Goal: Transaction & Acquisition: Purchase product/service

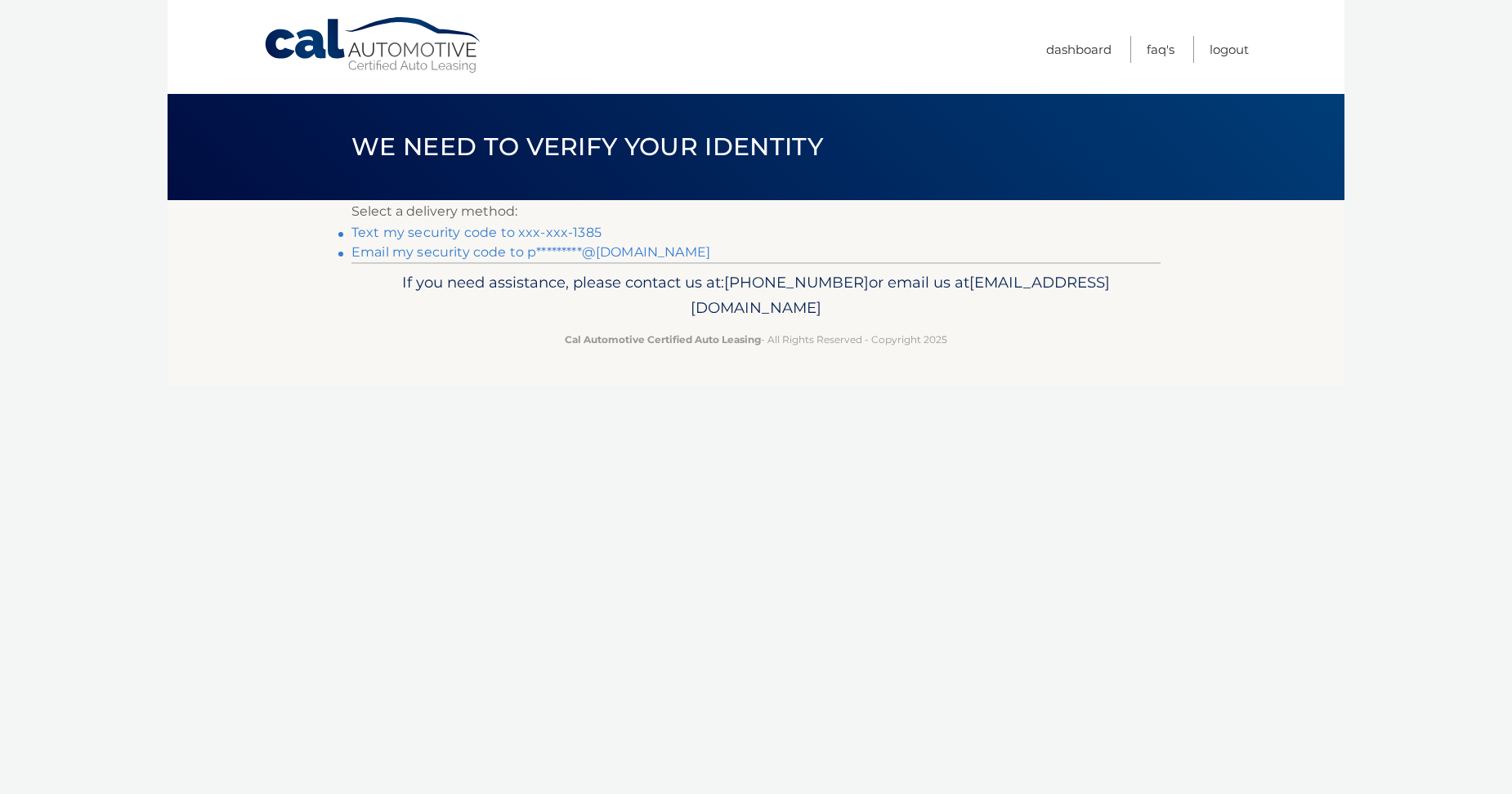
click at [508, 230] on link "Text my security code to xxx-xxx-1385" at bounding box center [477, 232] width 250 height 16
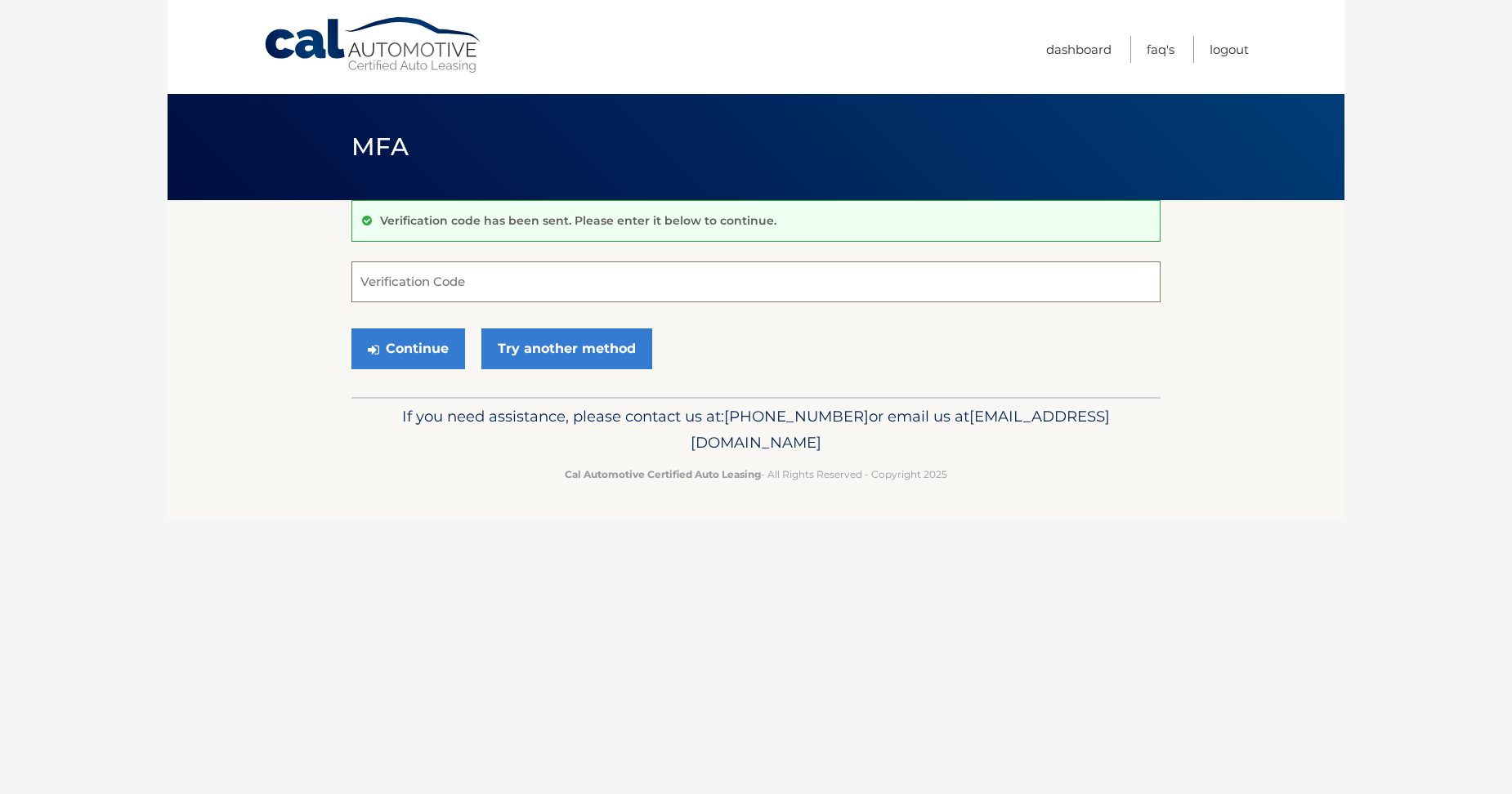
click at [464, 286] on input "Verification Code" at bounding box center [756, 281] width 809 height 41
type input "652663"
click at [433, 357] on button "Continue" at bounding box center [408, 348] width 114 height 41
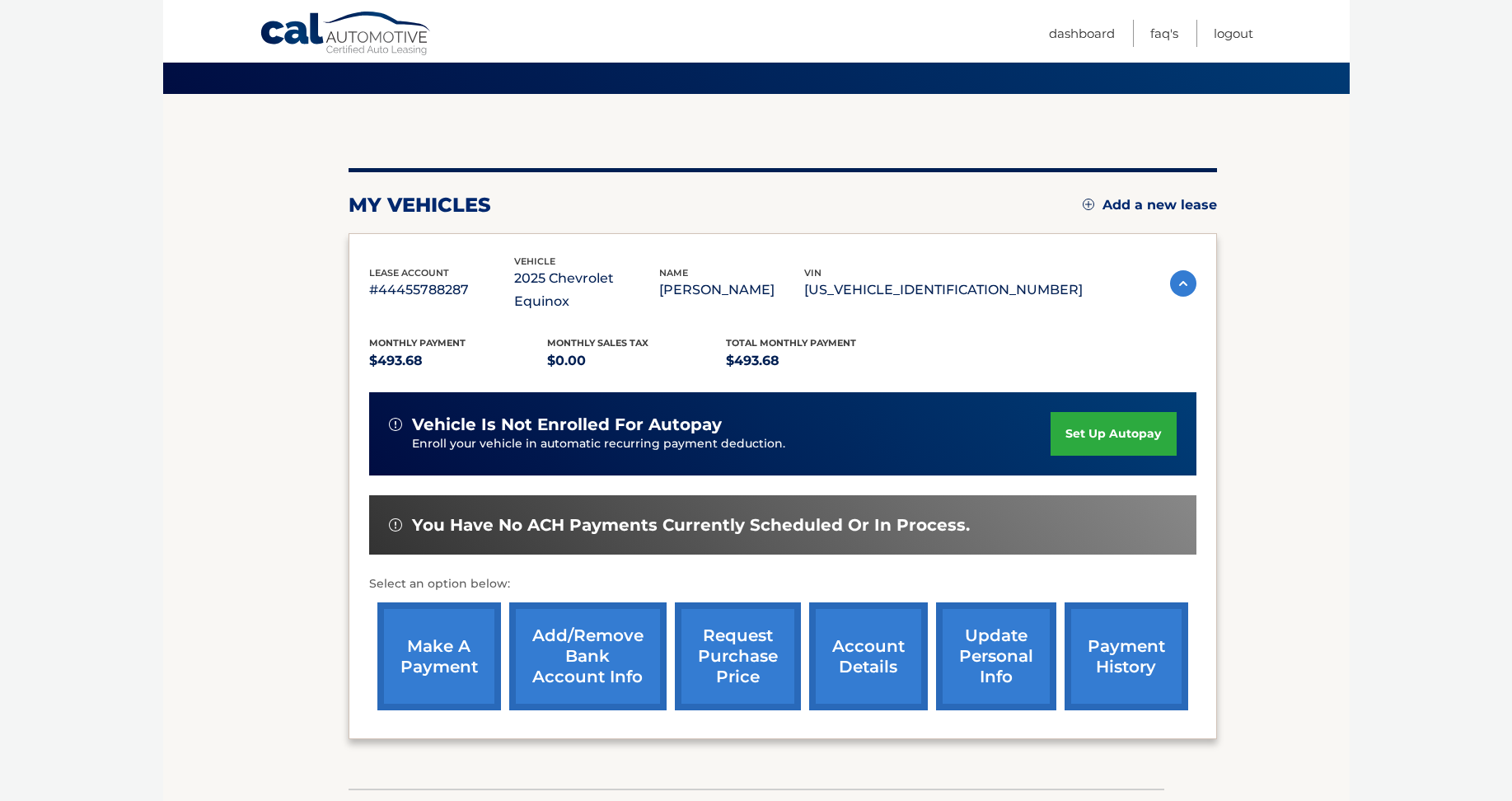
scroll to position [198, 0]
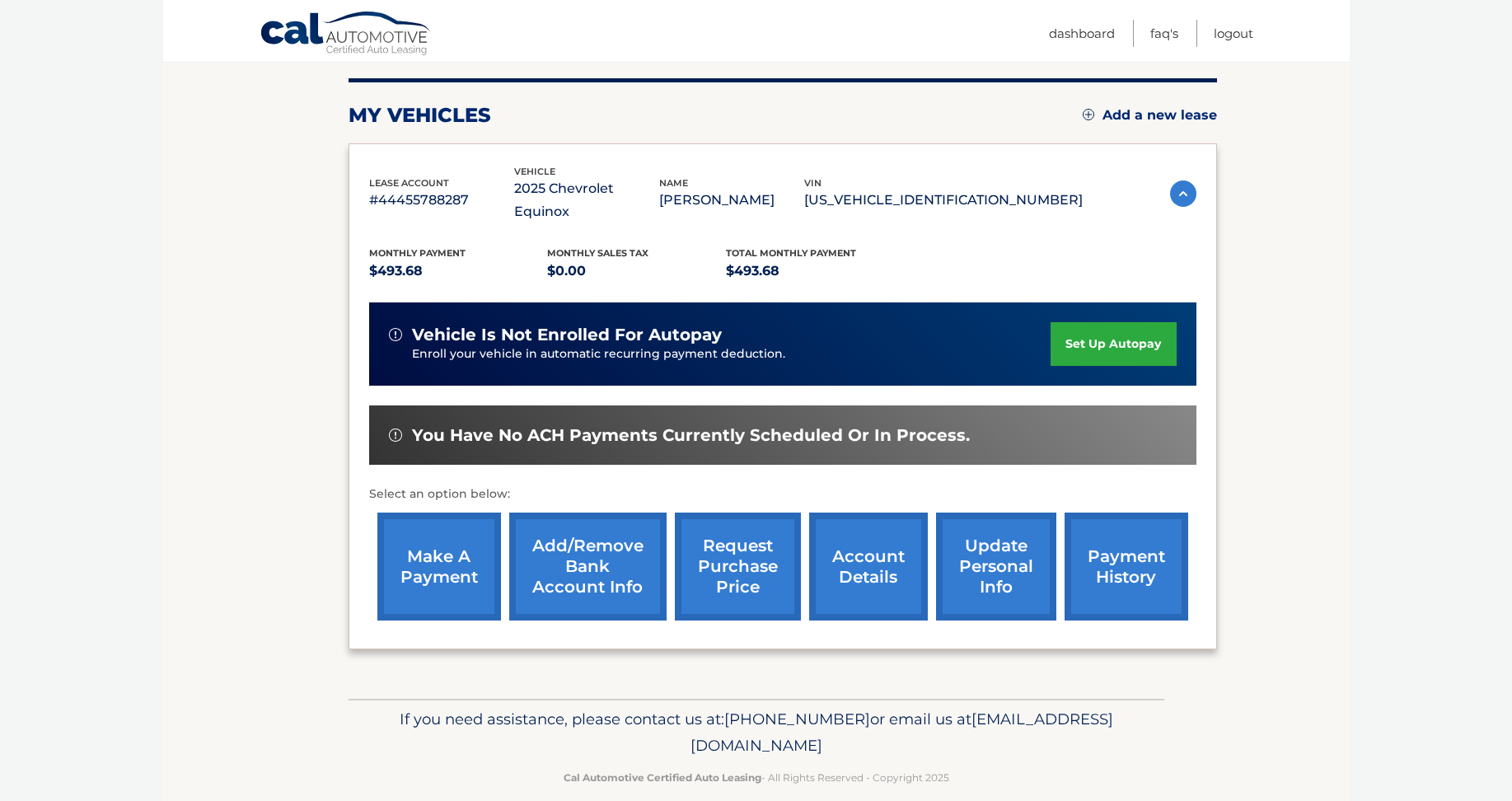
click at [1112, 556] on link "payment history" at bounding box center [1126, 567] width 124 height 108
click at [453, 562] on link "make a payment" at bounding box center [439, 567] width 124 height 108
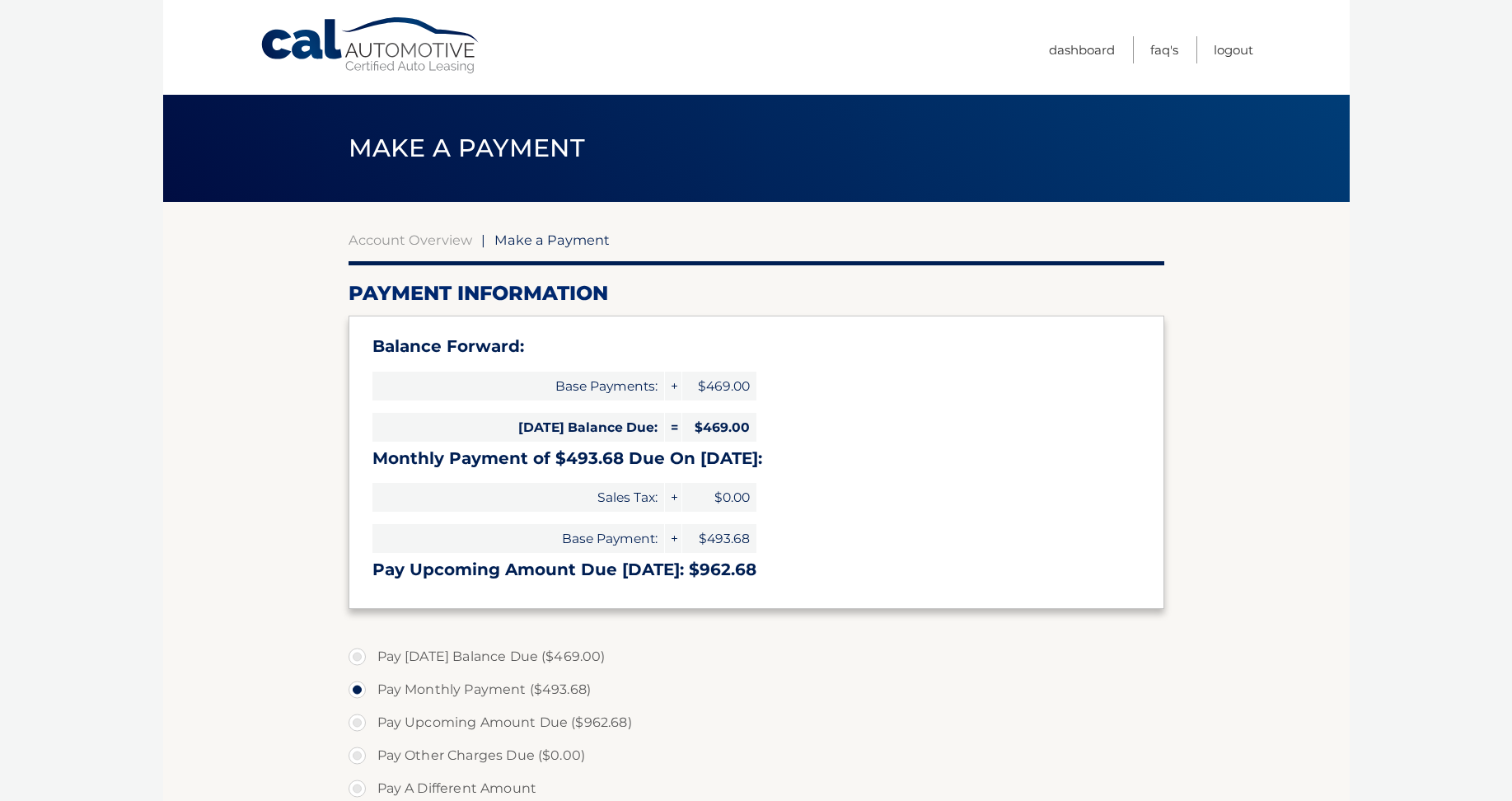
select select "OTc4MGVkYmMtZjMzZS00ZDBmLWFlYWEtMWQ5OWI5NTEzYjA0"
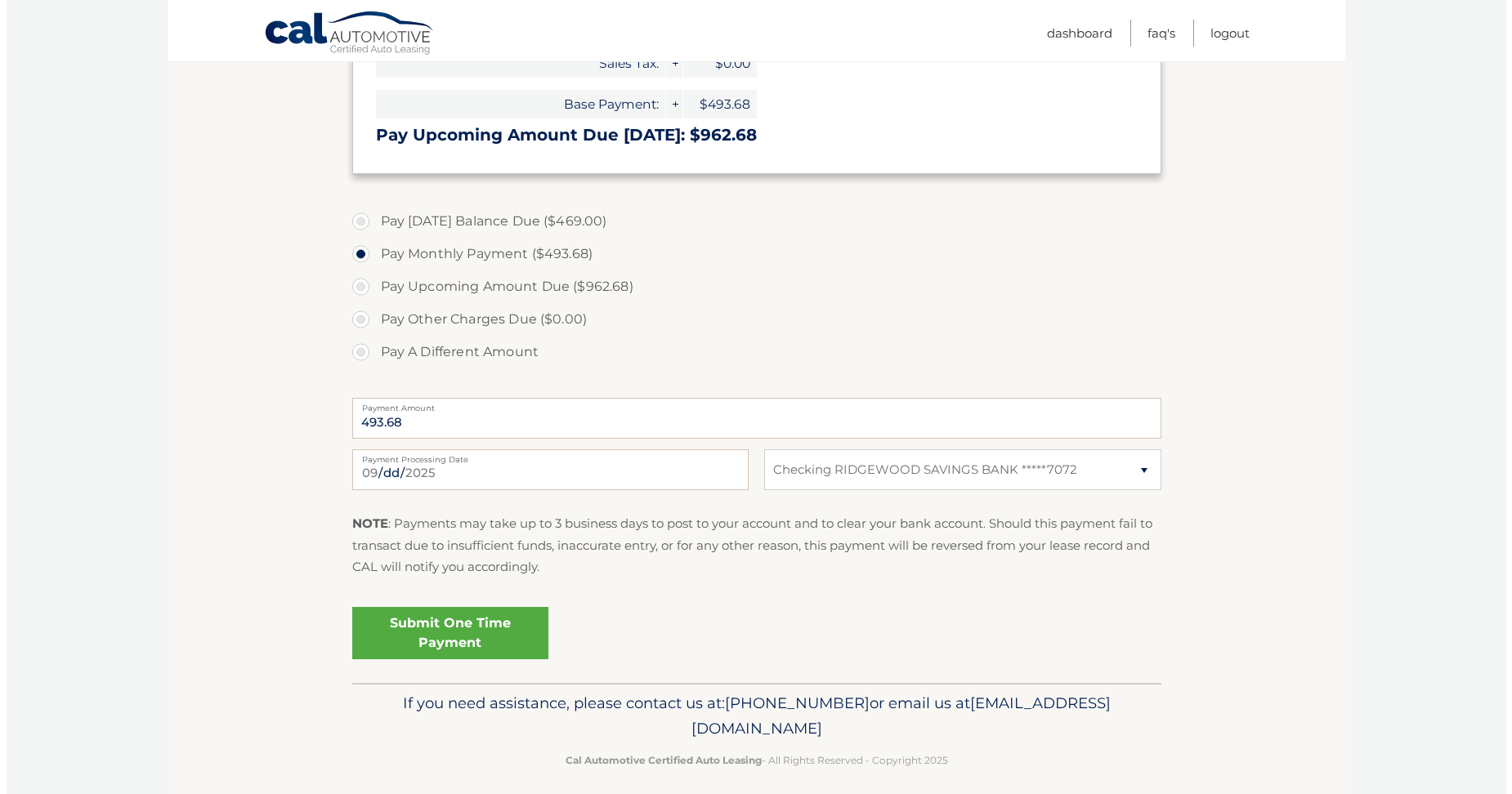
scroll to position [443, 0]
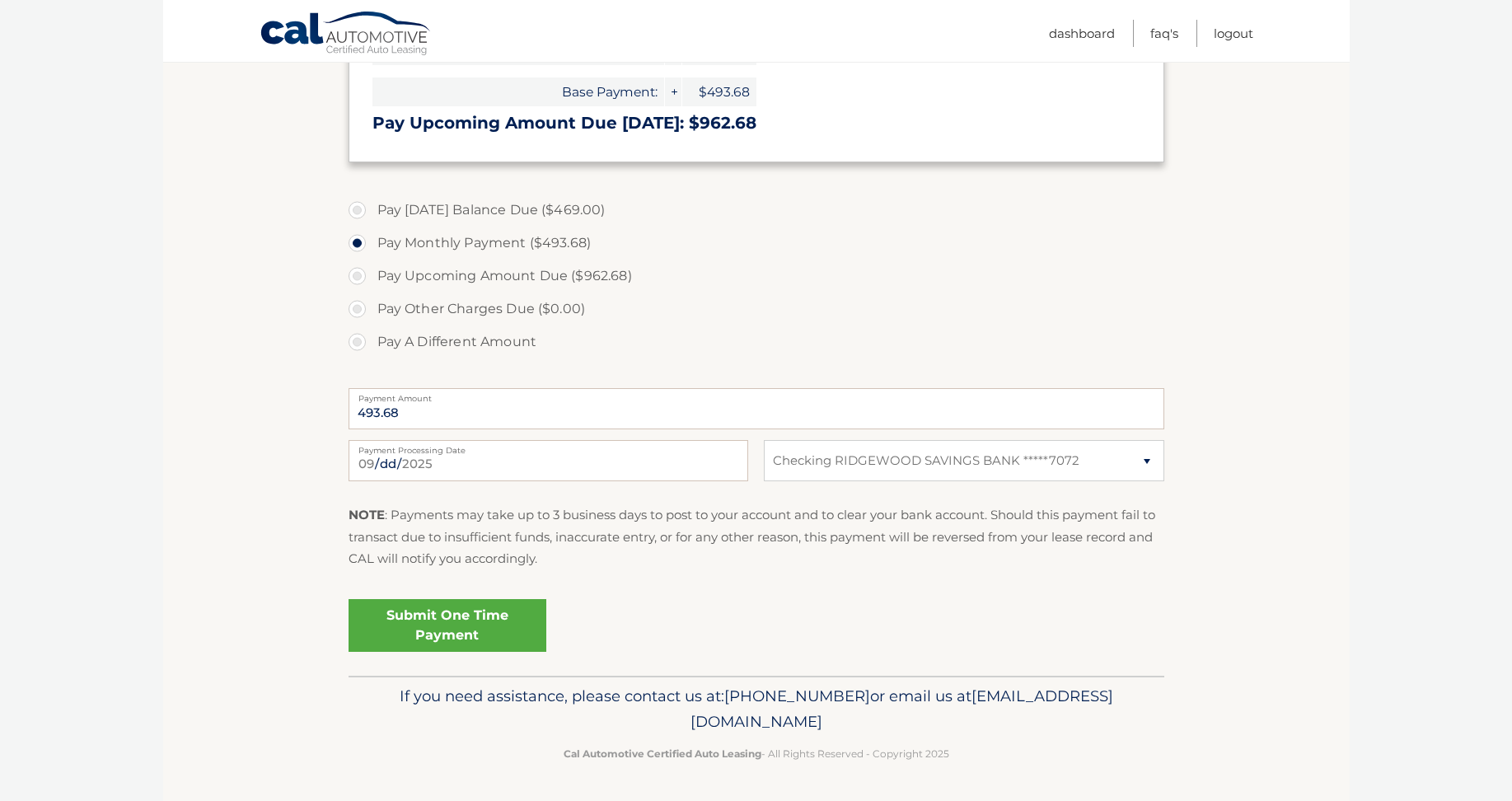
click at [438, 619] on link "Submit One Time Payment" at bounding box center [447, 625] width 198 height 53
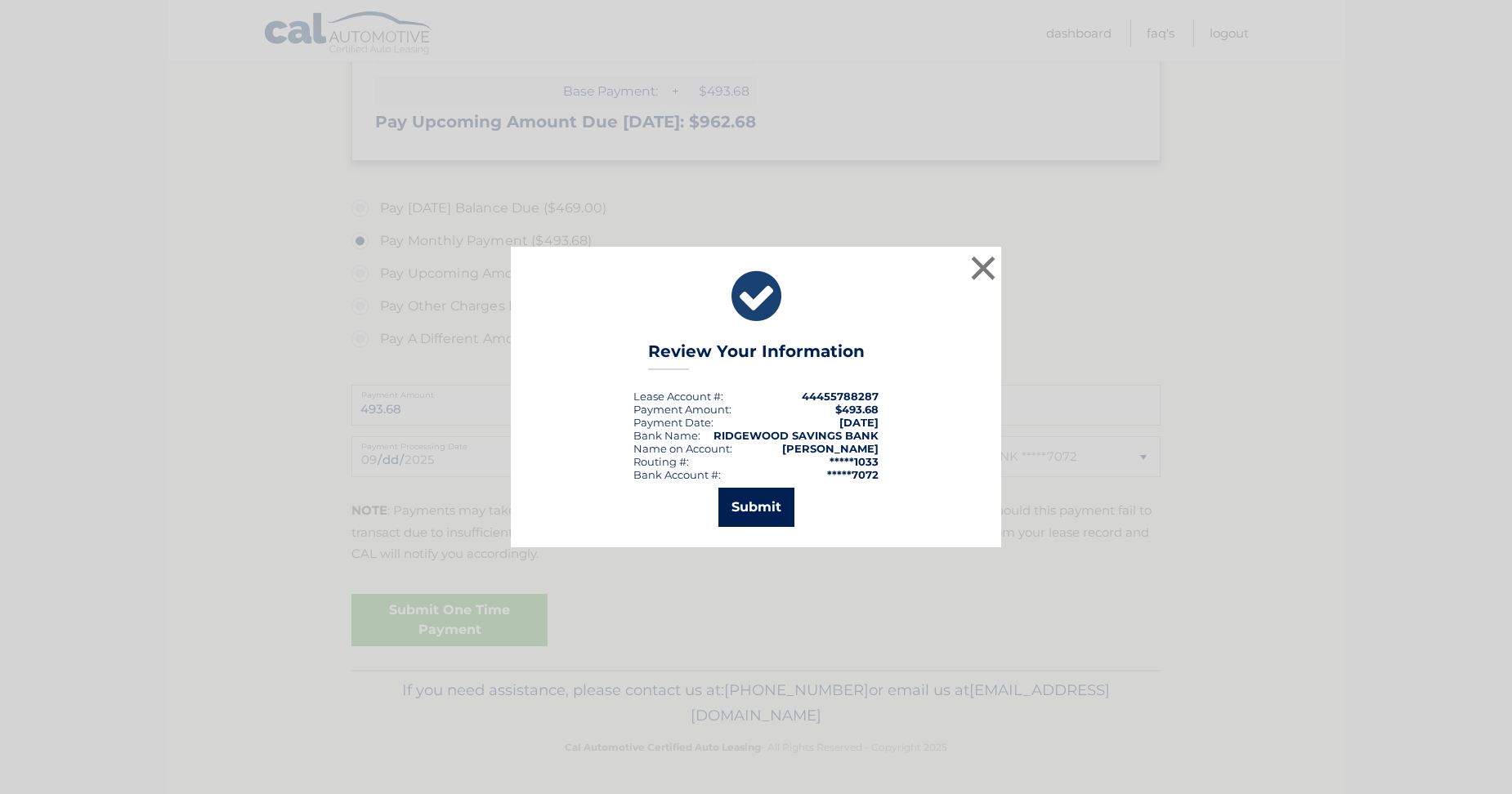
click at [758, 501] on button "Submit" at bounding box center [756, 507] width 76 height 39
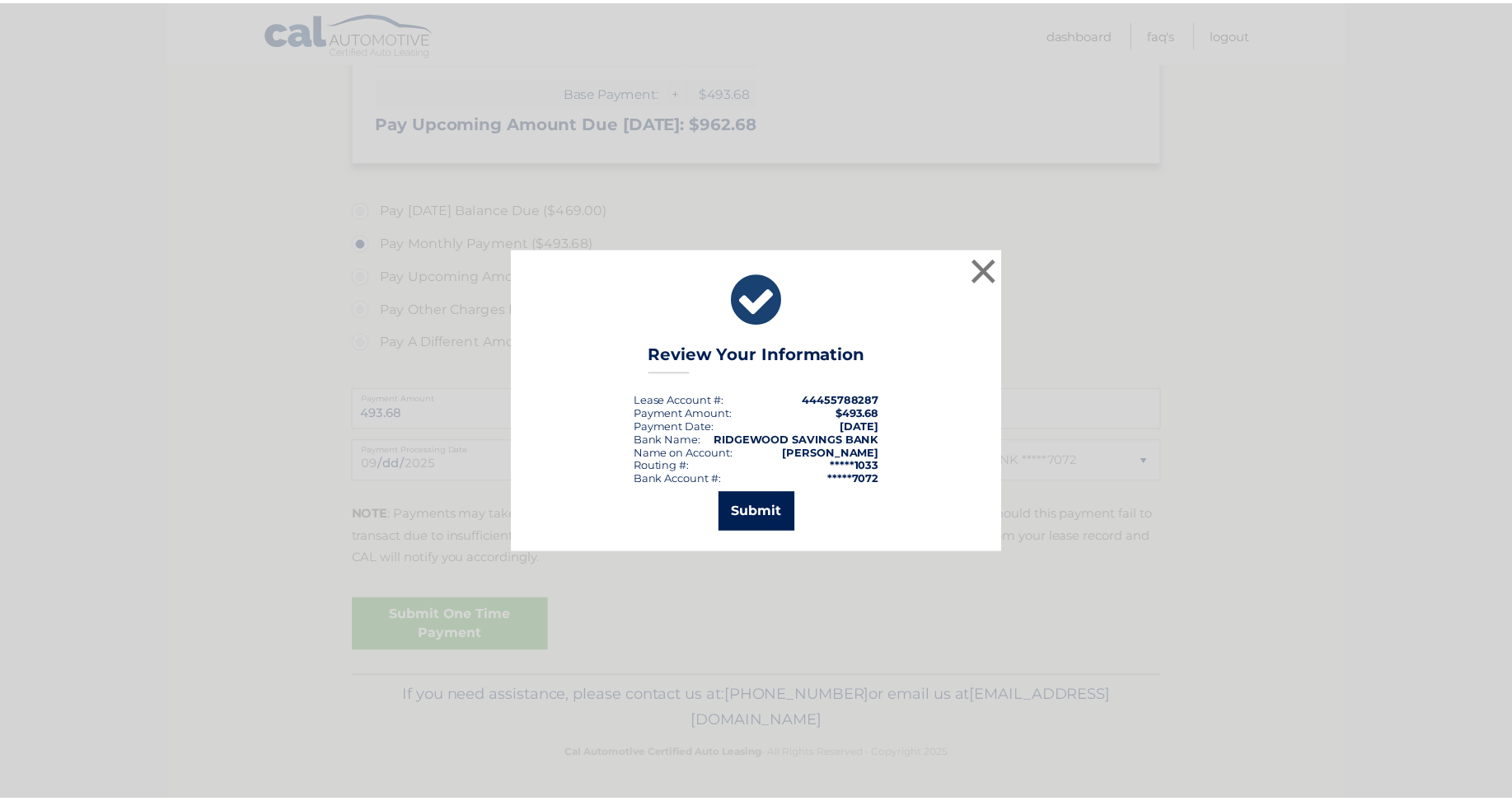
scroll to position [387, 0]
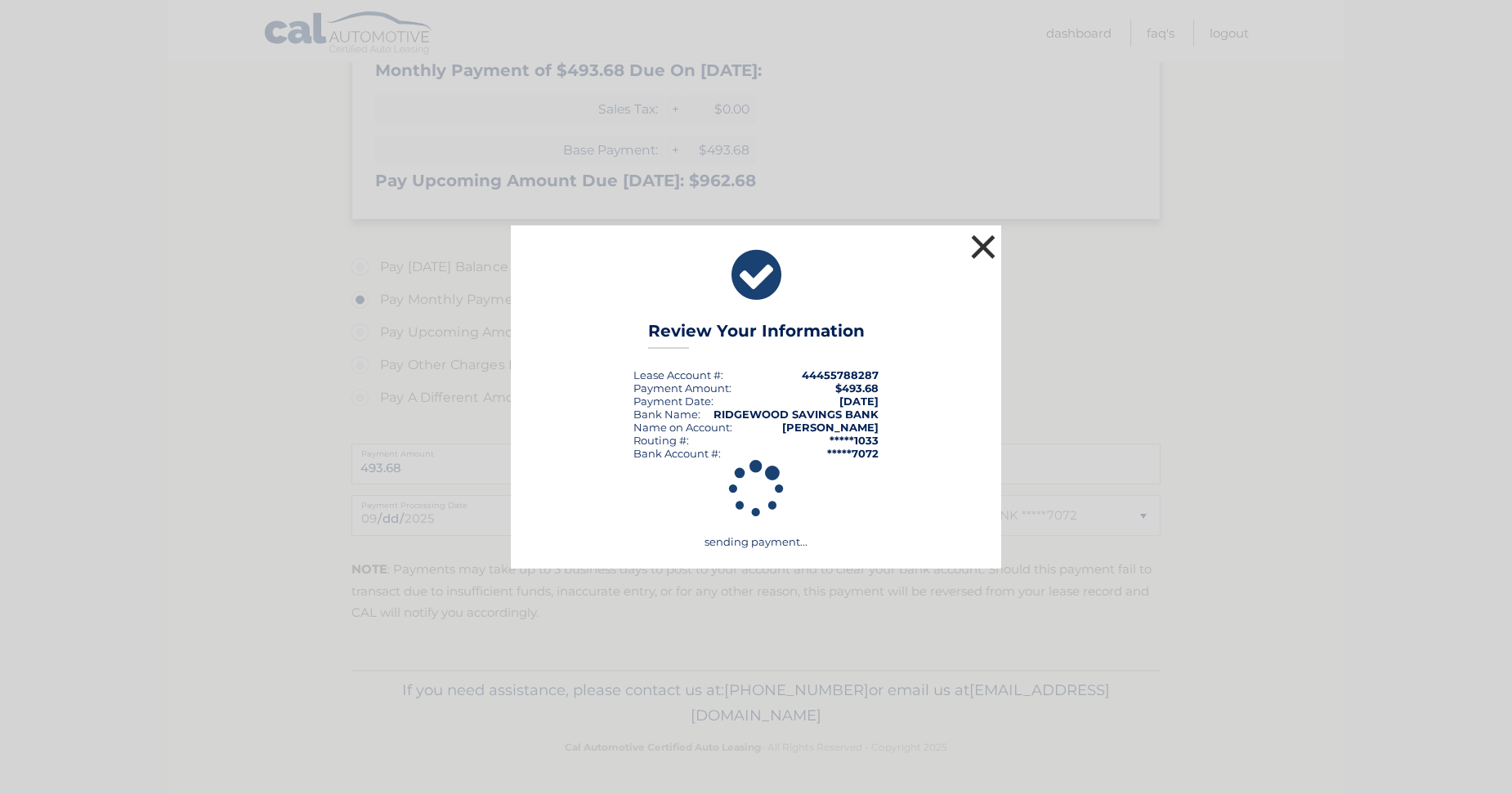
click at [976, 243] on button "×" at bounding box center [984, 247] width 33 height 33
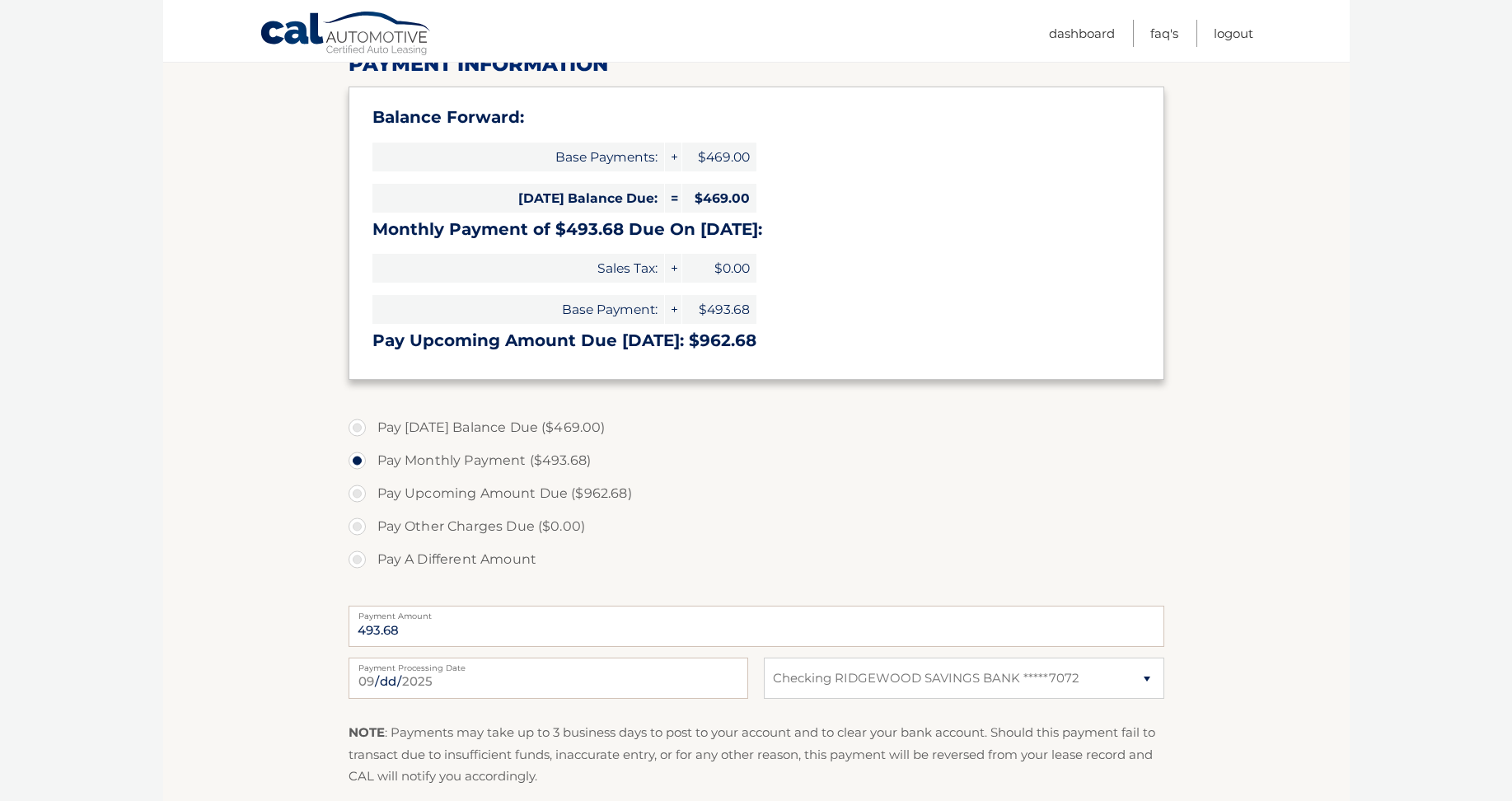
scroll to position [223, 0]
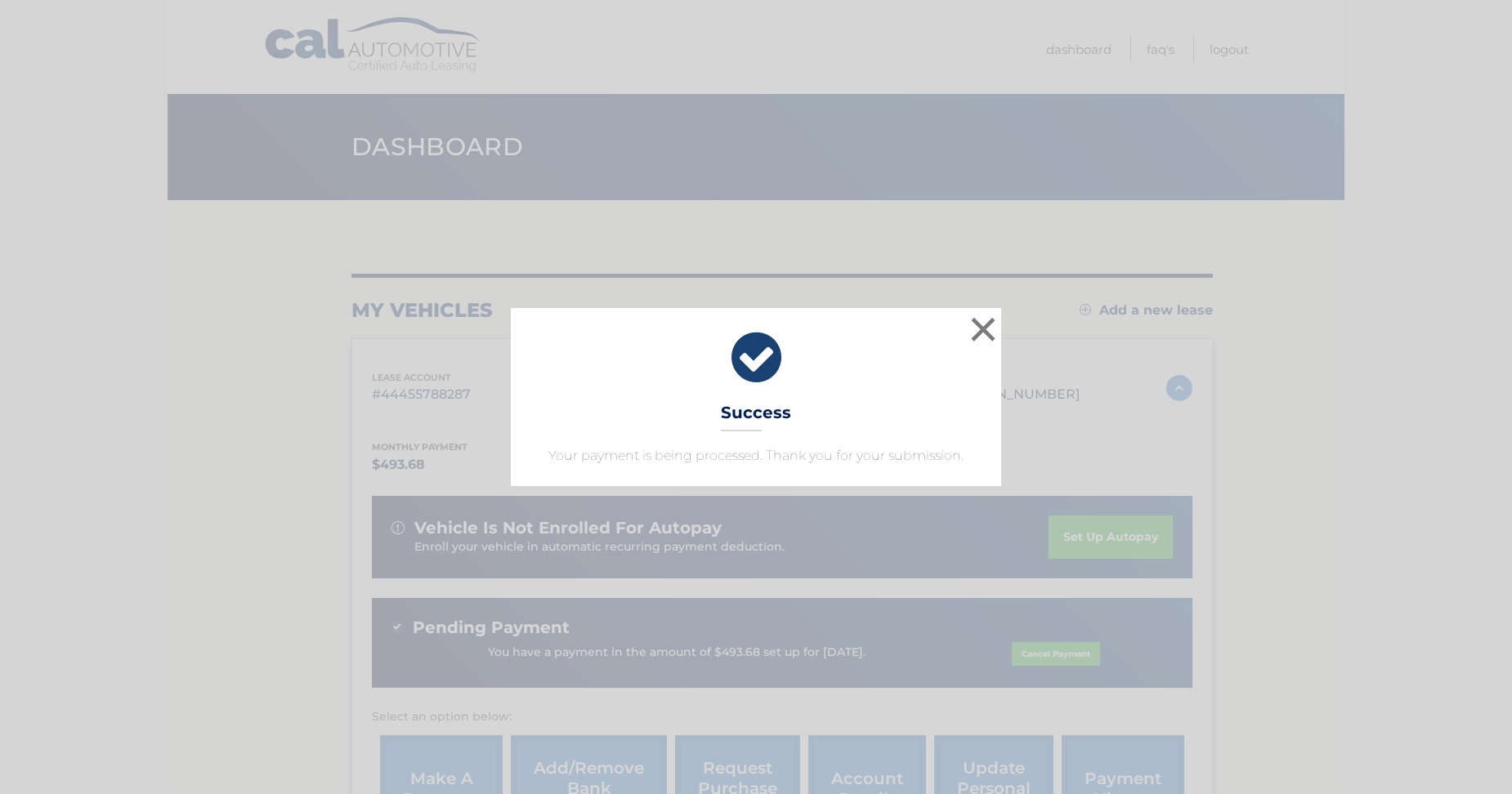
click at [737, 343] on icon at bounding box center [756, 357] width 449 height 59
click at [760, 359] on icon at bounding box center [756, 357] width 449 height 59
click at [990, 323] on button "×" at bounding box center [984, 329] width 33 height 33
